Goal: Communication & Community: Answer question/provide support

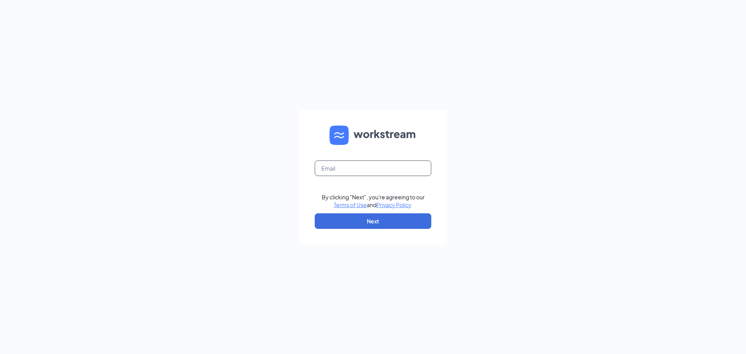
click at [326, 170] on input "text" at bounding box center [373, 169] width 117 height 16
type input "[EMAIL_ADDRESS][DOMAIN_NAME]"
click at [376, 220] on button "Next" at bounding box center [373, 221] width 117 height 16
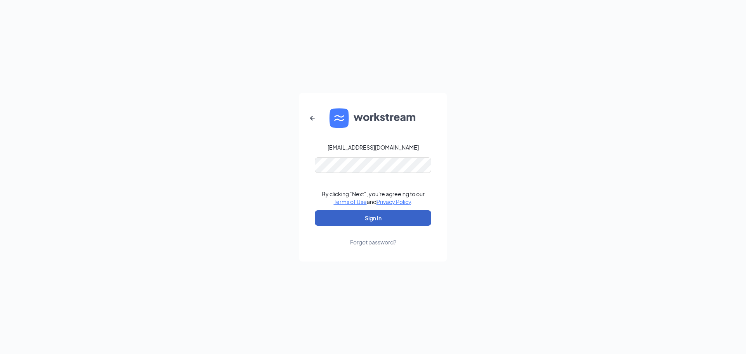
click at [379, 223] on button "Sign In" at bounding box center [373, 218] width 117 height 16
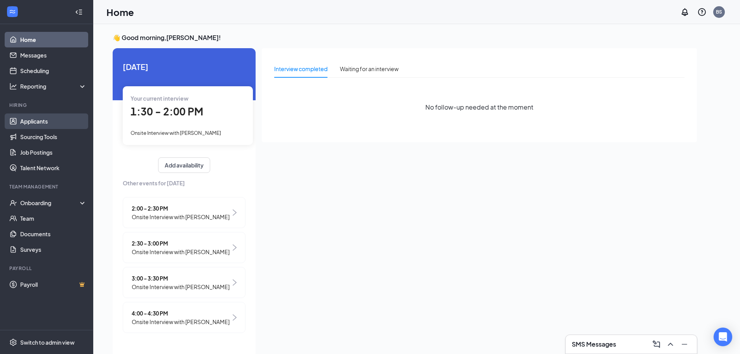
click at [29, 119] on link "Applicants" at bounding box center [53, 121] width 66 height 16
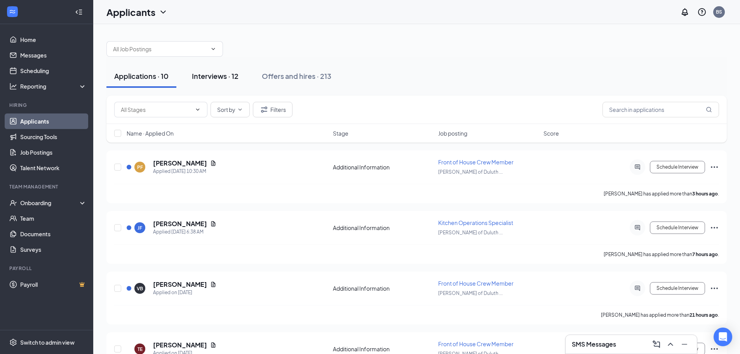
click at [207, 75] on div "Interviews · 12" at bounding box center [215, 76] width 47 height 10
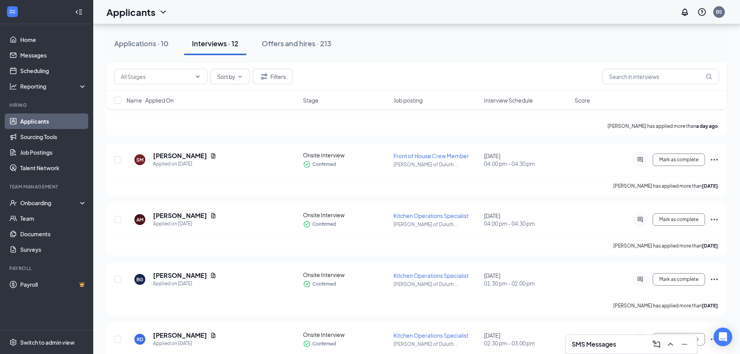
scroll to position [424, 0]
drag, startPoint x: 745, startPoint y: 335, endPoint x: 23, endPoint y: 55, distance: 775.1
click at [23, 55] on link "Messages" at bounding box center [53, 55] width 66 height 16
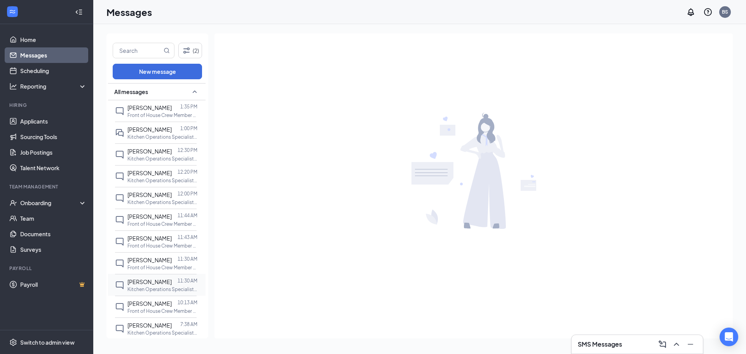
click at [152, 283] on span "Brandon Goodreau" at bounding box center [149, 281] width 44 height 7
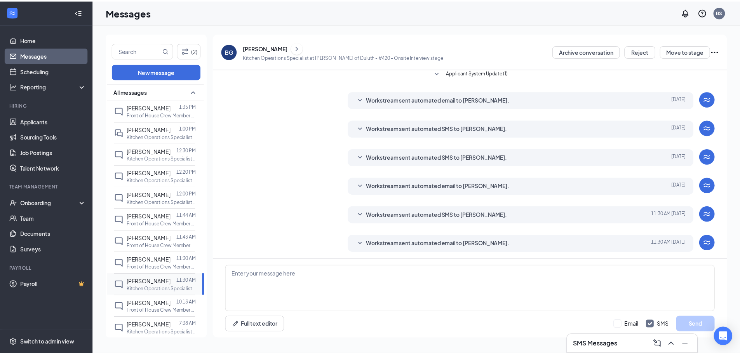
scroll to position [110, 0]
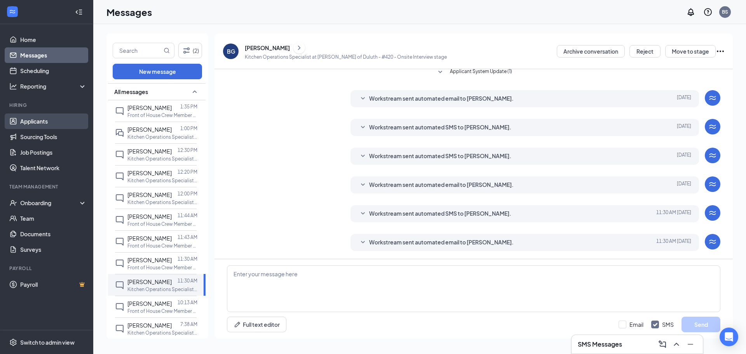
click at [38, 121] on link "Applicants" at bounding box center [53, 121] width 66 height 16
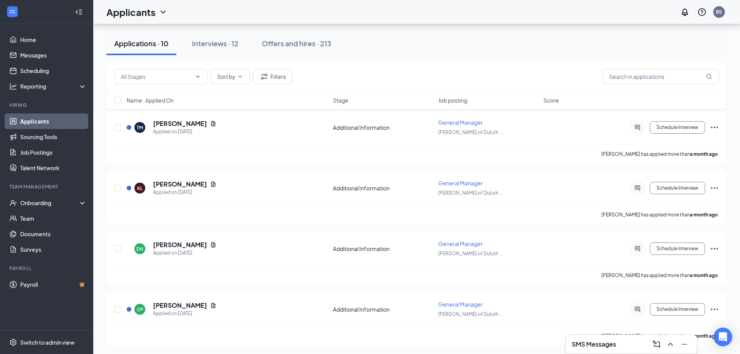
scroll to position [407, 0]
click at [206, 42] on div "Interviews · 12" at bounding box center [215, 43] width 47 height 10
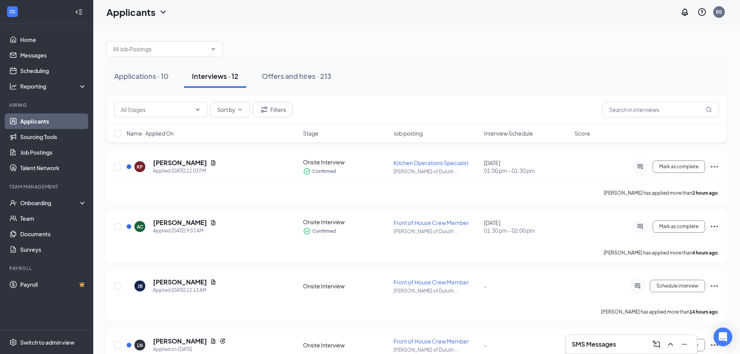
click at [217, 75] on div "Interviews · 12" at bounding box center [215, 76] width 47 height 10
click at [713, 165] on icon "Ellipses" at bounding box center [714, 166] width 9 height 9
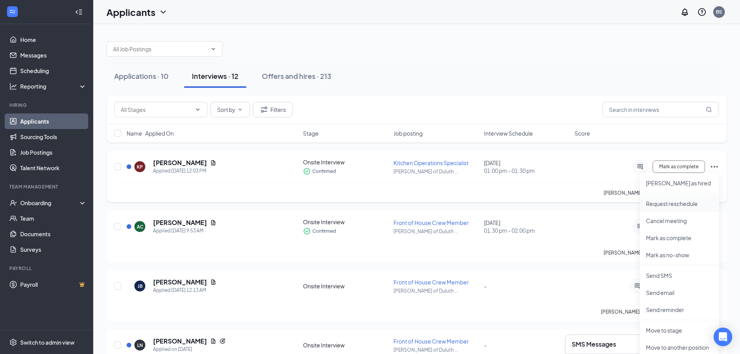
click at [677, 203] on p "Request reschedule" at bounding box center [679, 204] width 67 height 8
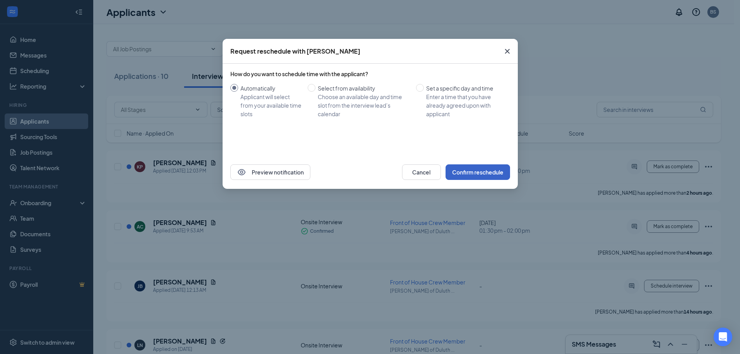
click at [481, 169] on button "Confirm reschedule" at bounding box center [478, 172] width 65 height 16
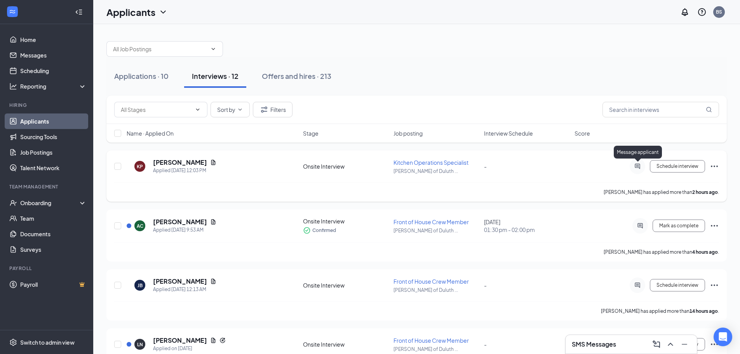
click at [637, 166] on icon "ActiveChat" at bounding box center [637, 166] width 5 height 5
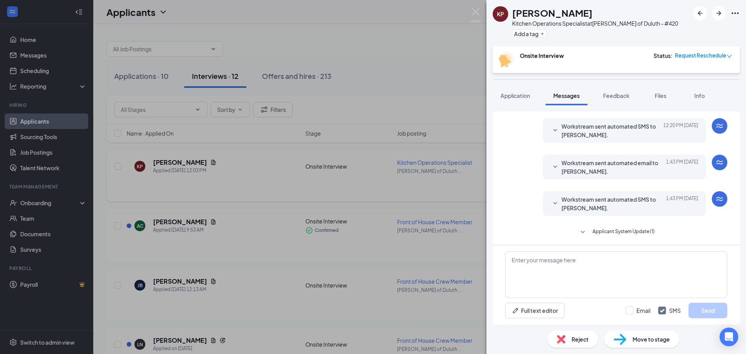
scroll to position [178, 0]
click at [509, 258] on textarea at bounding box center [616, 274] width 222 height 47
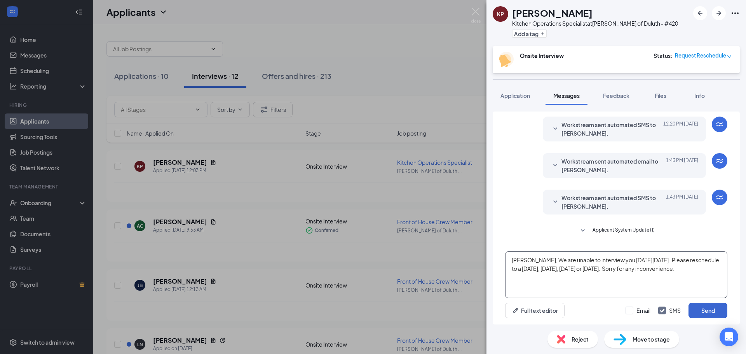
type textarea "Kimberly, We are unable to interview you on Saturday, October 18. Please resche…"
click at [704, 306] on button "Send" at bounding box center [708, 311] width 39 height 16
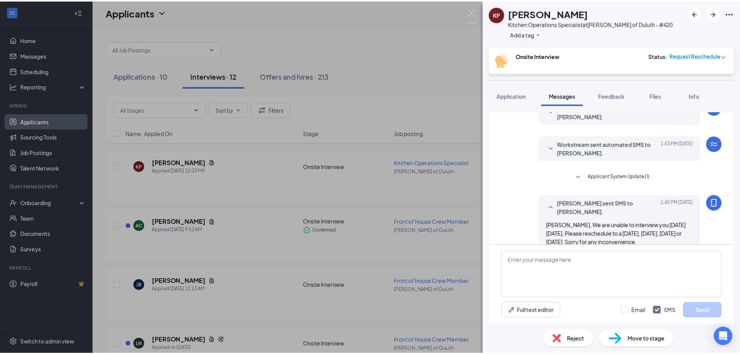
scroll to position [237, 0]
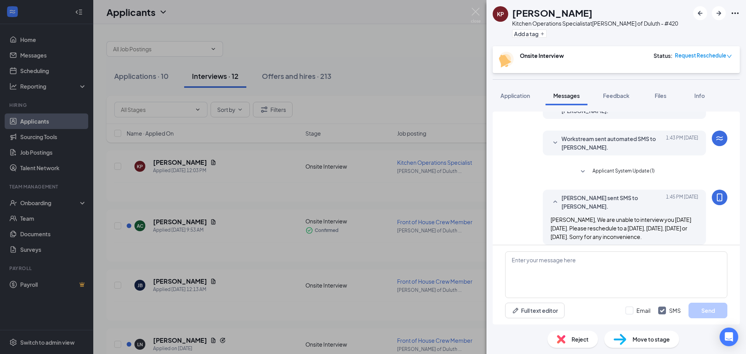
click at [421, 82] on div "KP Kimberly Pitt Kitchen Operations Specialist at Culver's of Duluth - #420 Add…" at bounding box center [373, 177] width 746 height 354
